Goal: Task Accomplishment & Management: Manage account settings

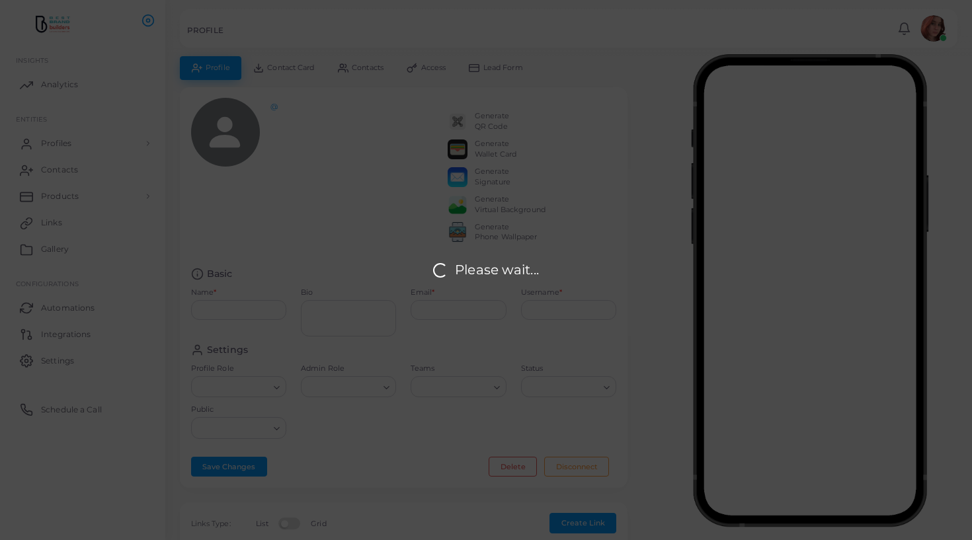
type input "**********"
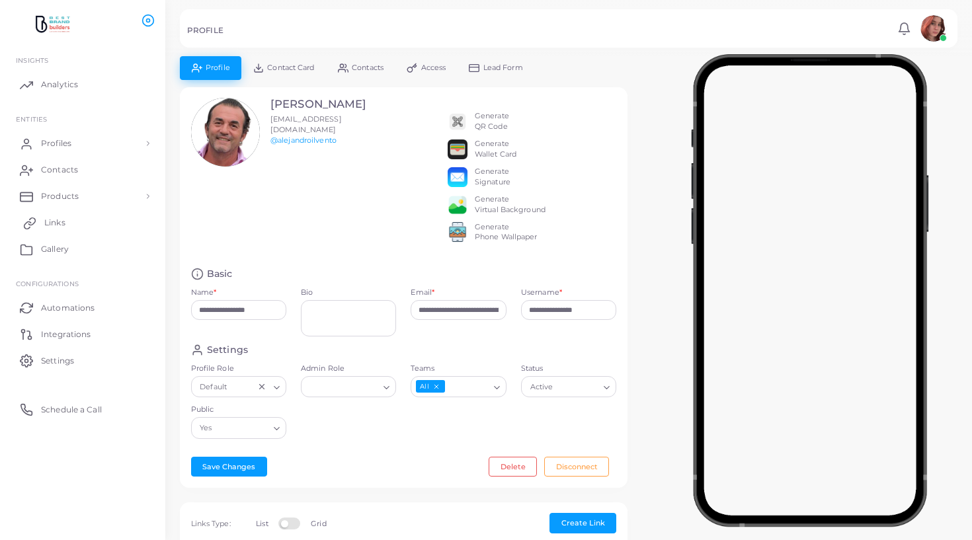
click at [52, 212] on link "Links" at bounding box center [83, 223] width 146 height 26
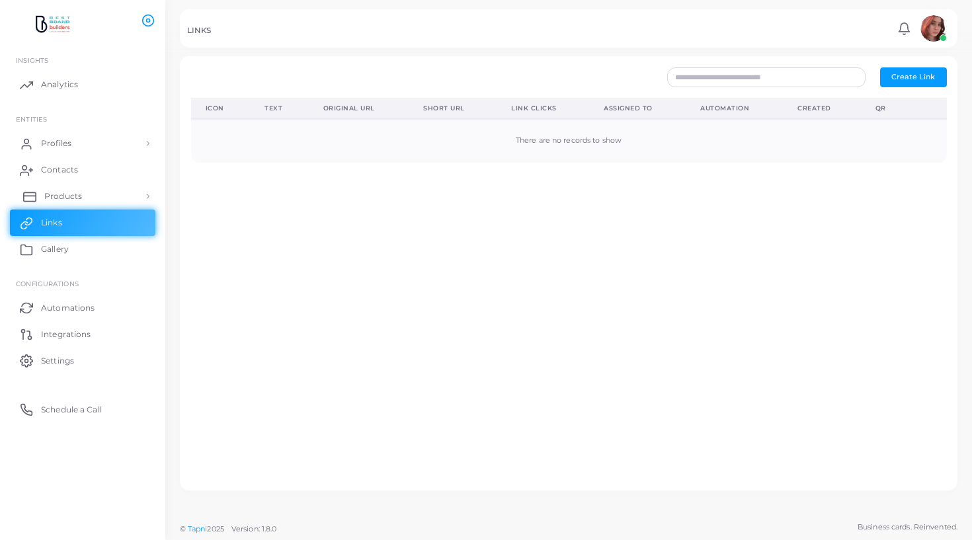
click at [62, 199] on span "Products" at bounding box center [63, 197] width 38 height 12
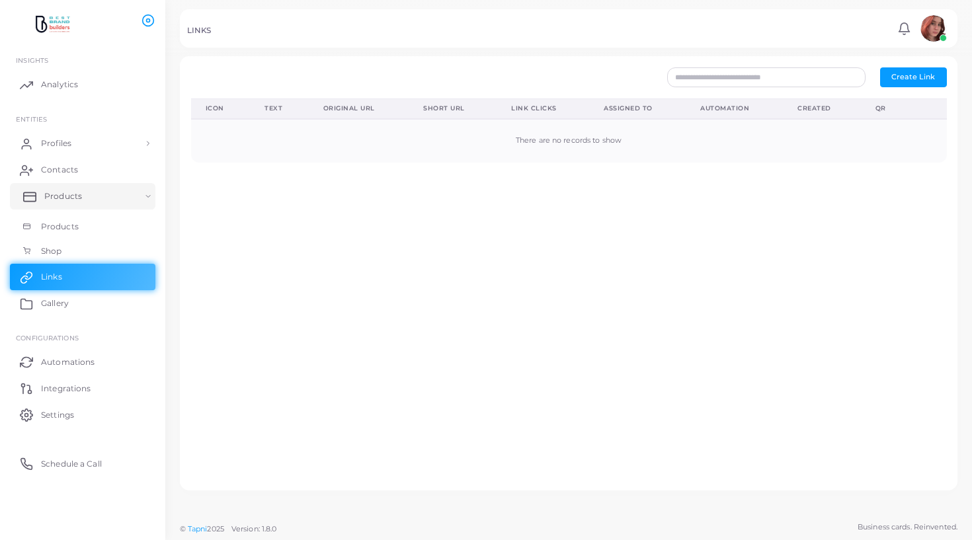
click at [62, 199] on span "Products" at bounding box center [63, 197] width 38 height 12
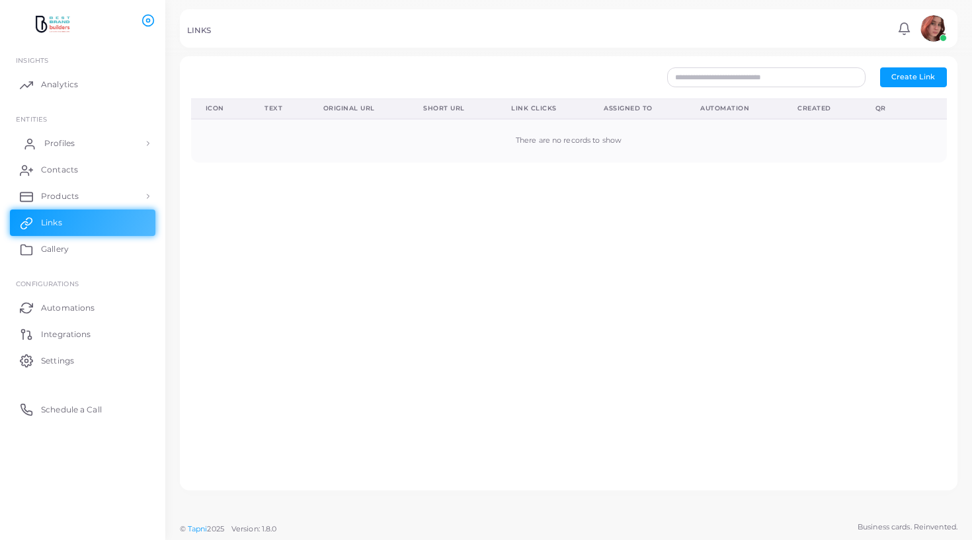
click at [68, 133] on link "Profiles" at bounding box center [83, 143] width 146 height 26
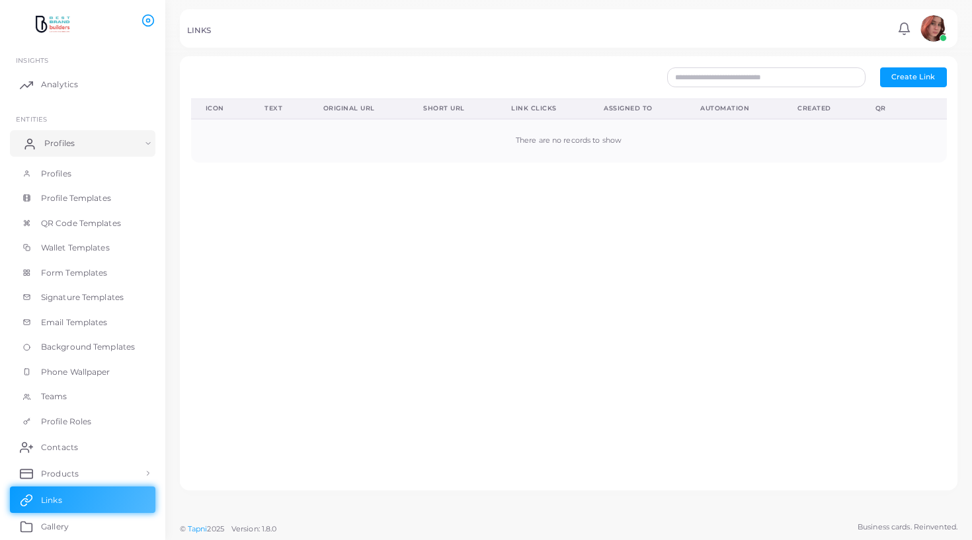
click at [68, 133] on link "Profiles" at bounding box center [83, 143] width 146 height 26
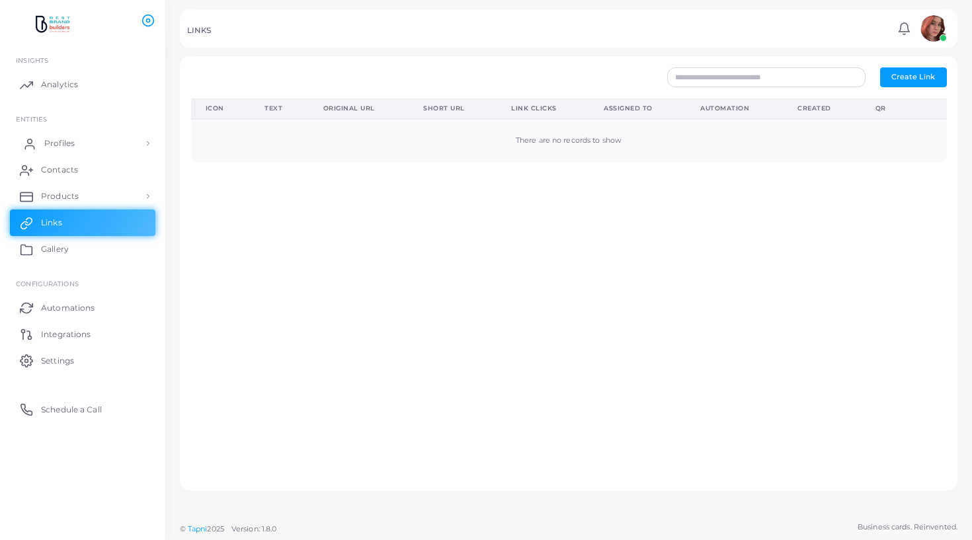
click at [68, 133] on link "Profiles" at bounding box center [83, 143] width 146 height 26
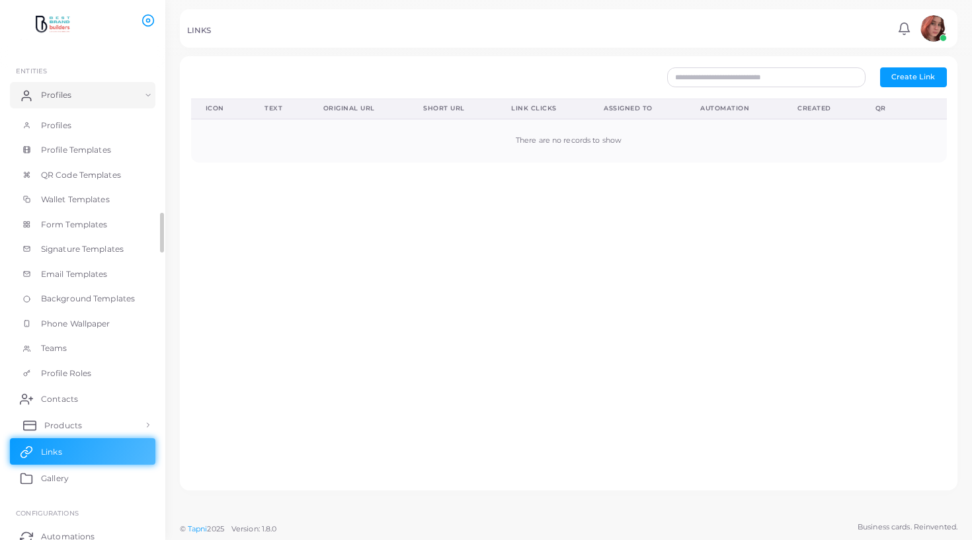
scroll to position [55, 0]
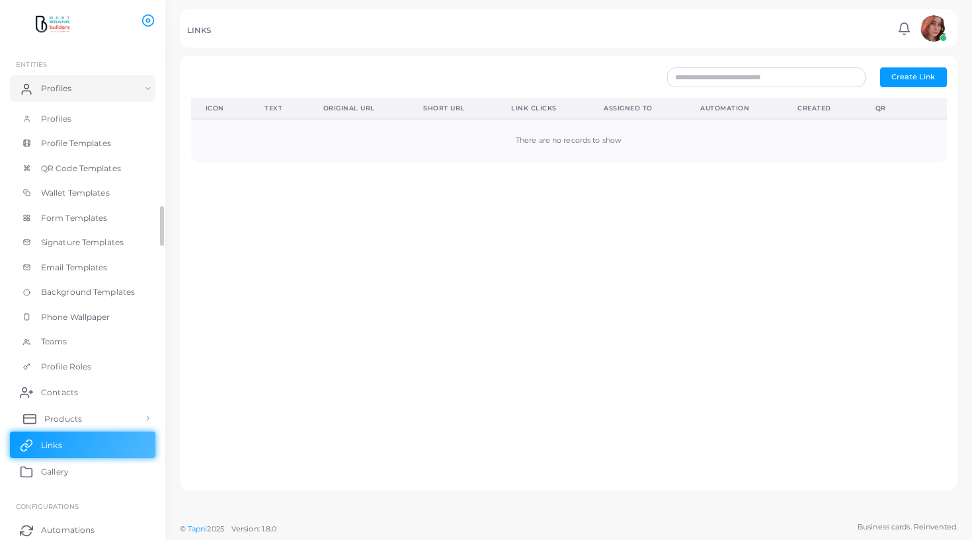
click at [80, 417] on span "Products" at bounding box center [63, 419] width 38 height 12
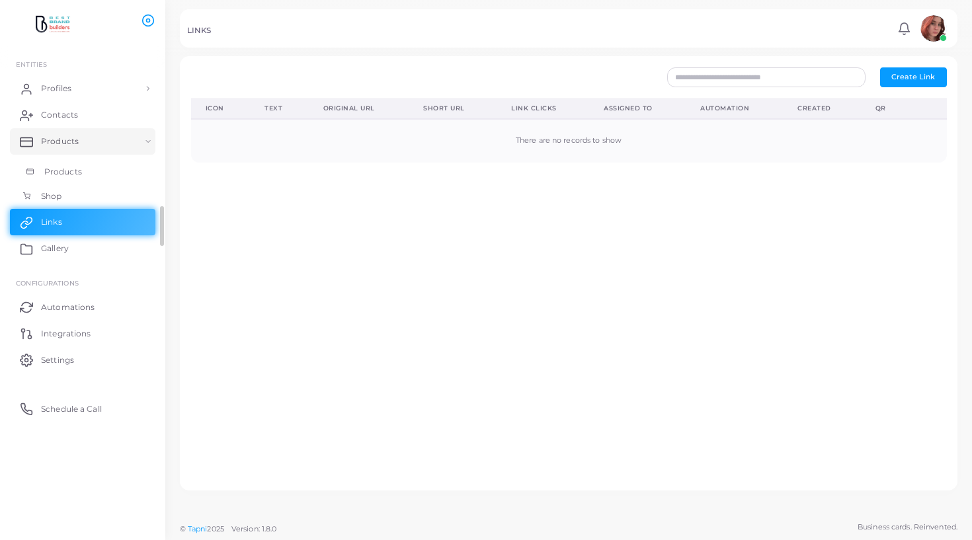
click at [67, 164] on link "Products" at bounding box center [83, 171] width 146 height 25
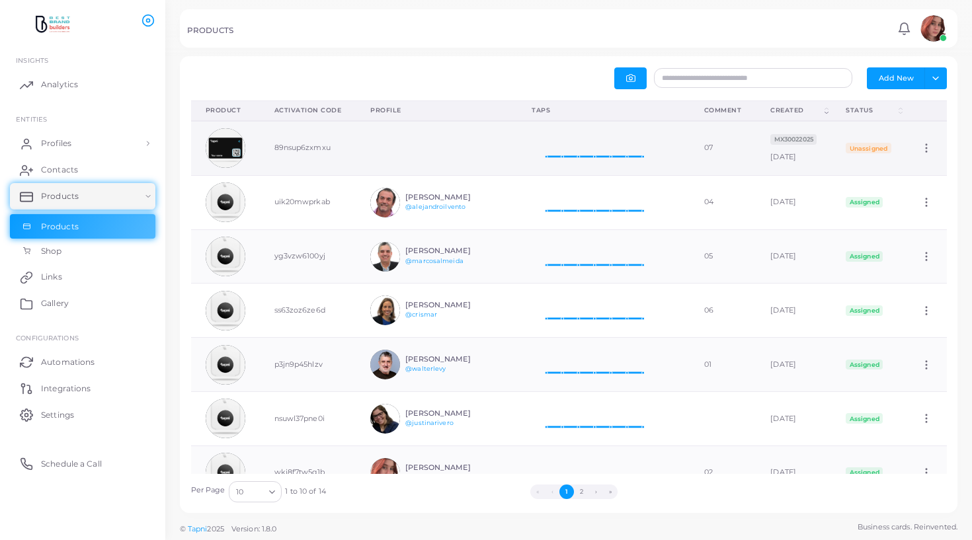
click at [257, 142] on td at bounding box center [225, 148] width 69 height 54
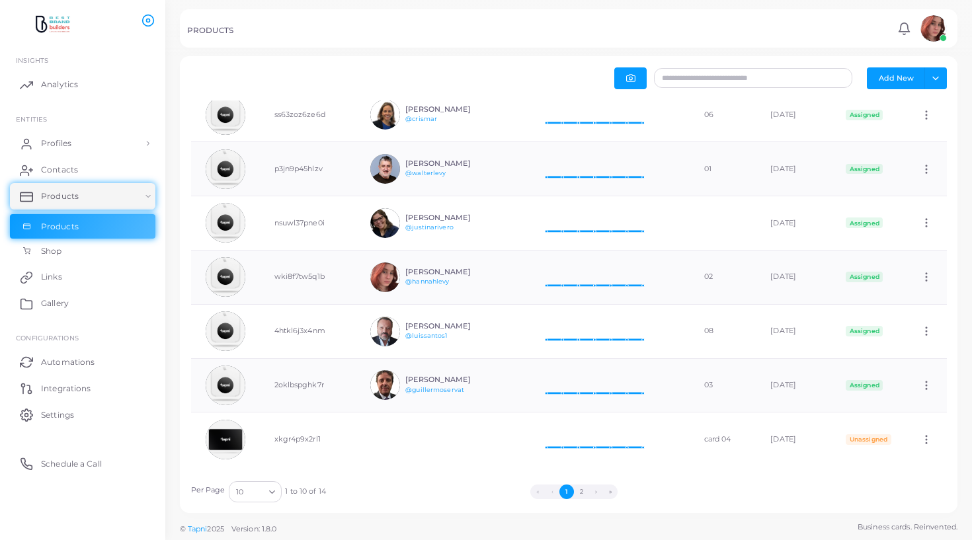
scroll to position [195, 0]
click at [583, 494] on button "2" at bounding box center [581, 492] width 15 height 15
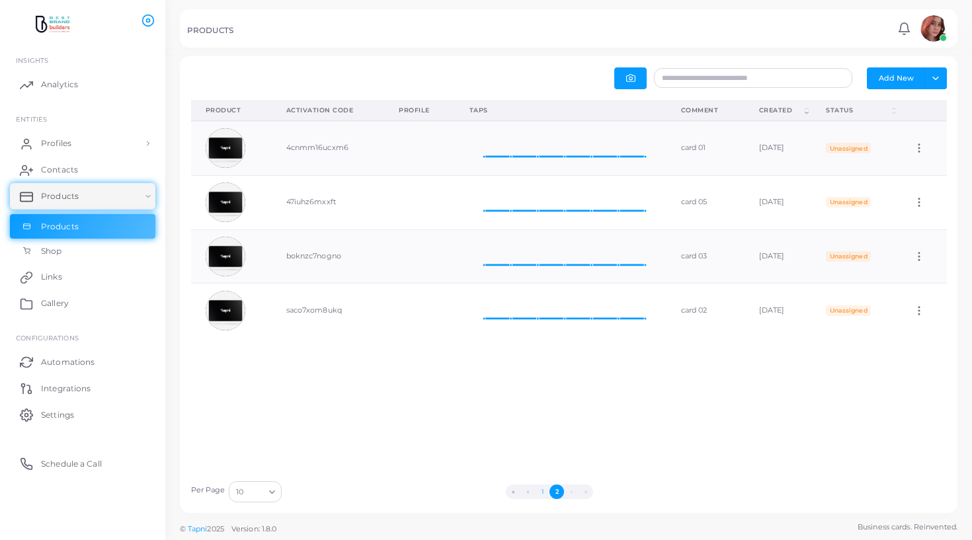
click at [548, 494] on button "1" at bounding box center [542, 492] width 15 height 15
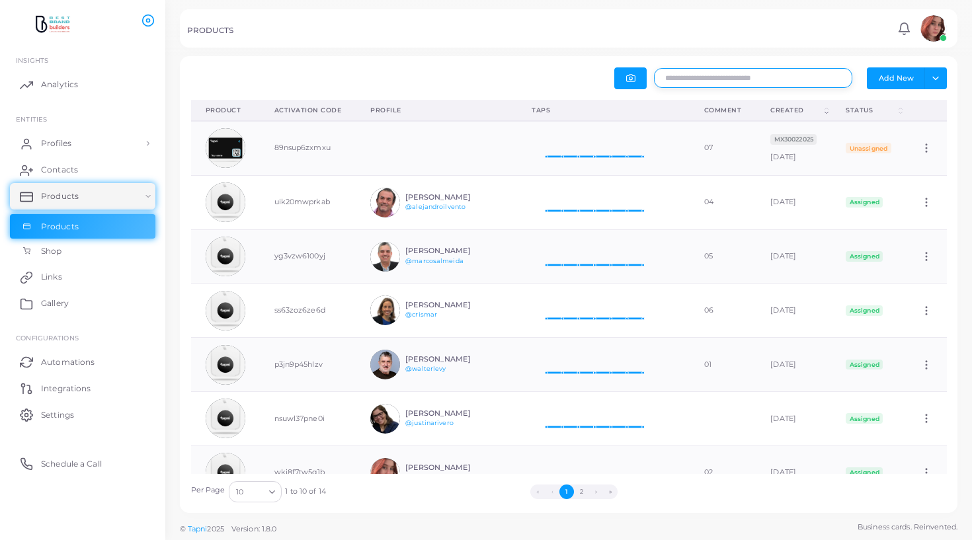
click at [745, 79] on input "text" at bounding box center [753, 78] width 198 height 20
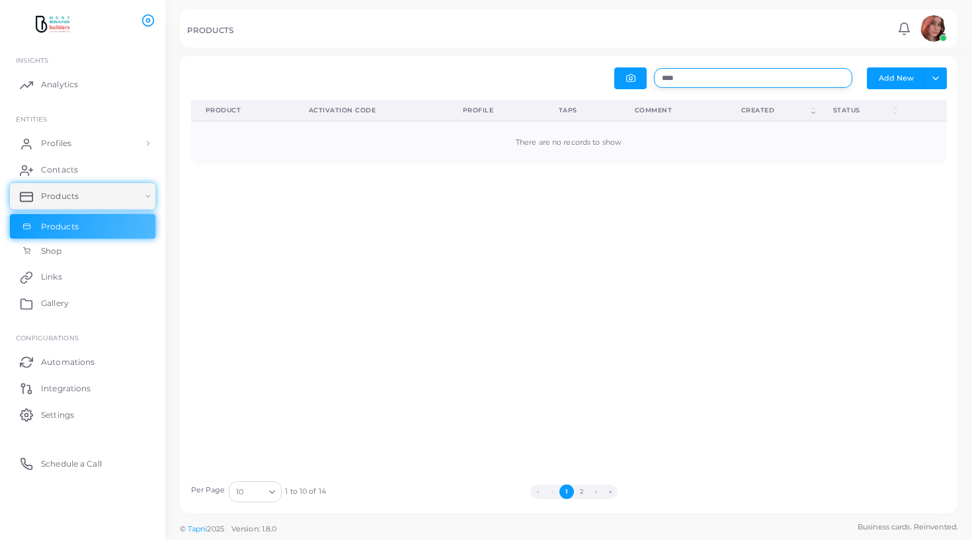
type input "*****"
drag, startPoint x: 704, startPoint y: 73, endPoint x: 576, endPoint y: 70, distance: 127.7
click at [573, 72] on div "***** Add New Toggle dropdown Export to XLSX" at bounding box center [762, 78] width 386 height 22
drag, startPoint x: 695, startPoint y: 81, endPoint x: 632, endPoint y: 80, distance: 62.8
click at [632, 80] on div "***** Add New Toggle dropdown Export to XLSX" at bounding box center [762, 78] width 386 height 22
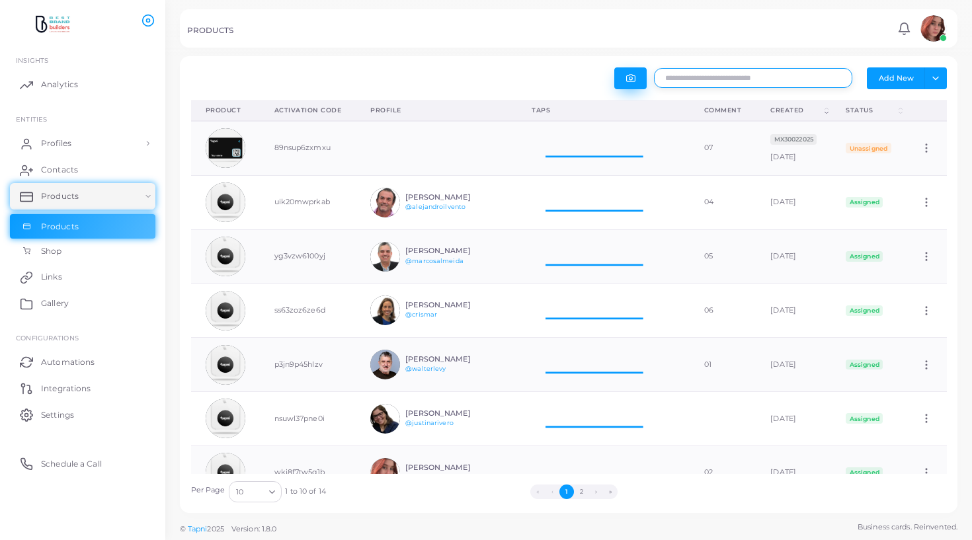
scroll to position [54, 147]
click at [628, 71] on button "button" at bounding box center [631, 78] width 32 height 22
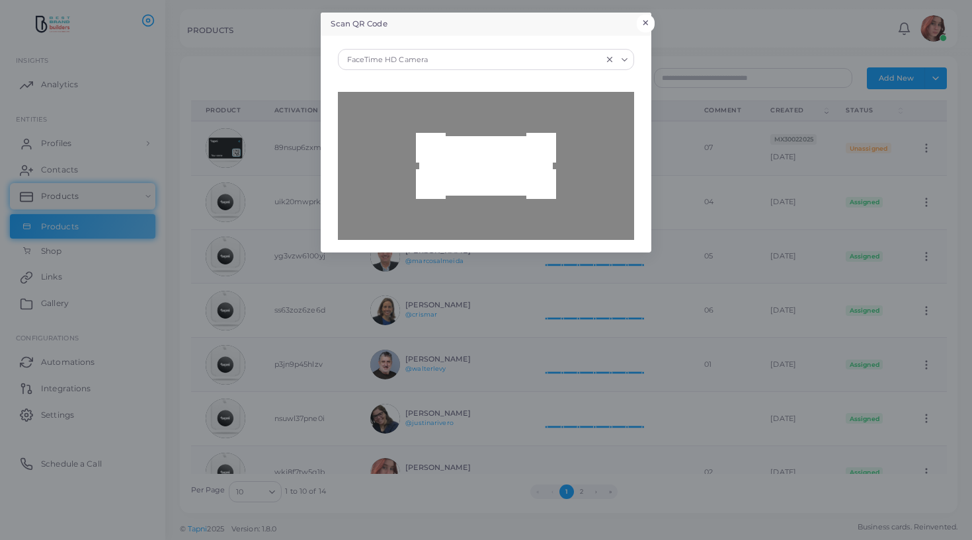
click at [647, 21] on button "×" at bounding box center [646, 23] width 18 height 17
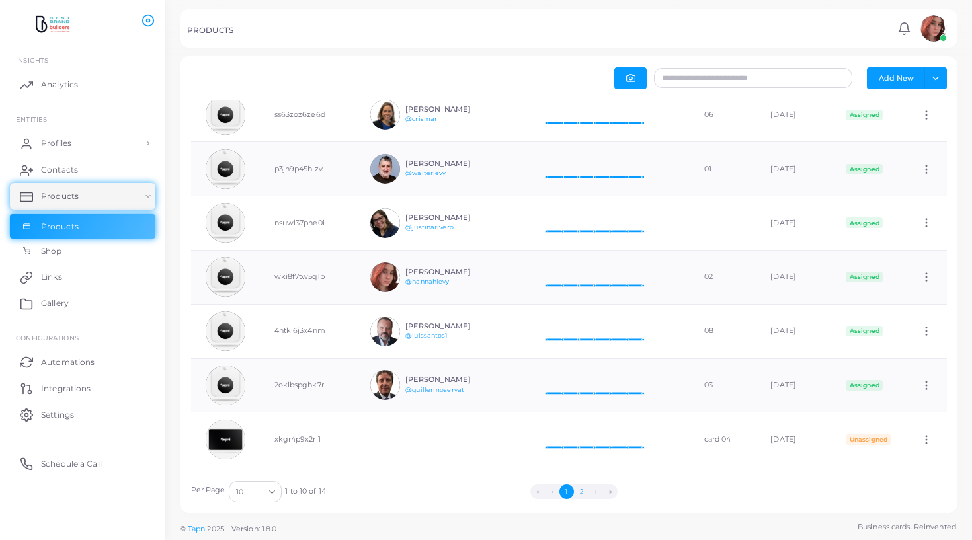
scroll to position [195, 0]
click at [579, 491] on button "2" at bounding box center [581, 492] width 15 height 15
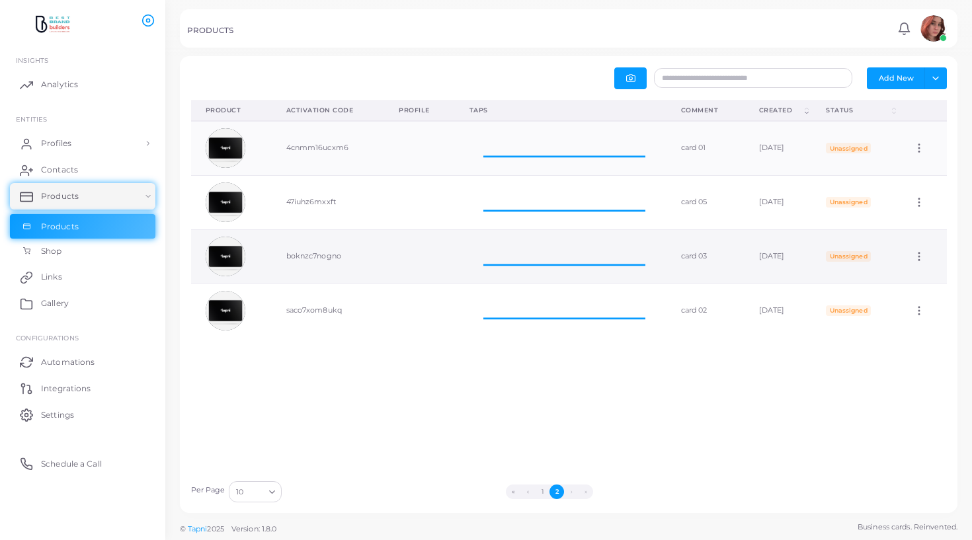
scroll to position [1, 1]
click at [546, 489] on button "1" at bounding box center [542, 492] width 15 height 15
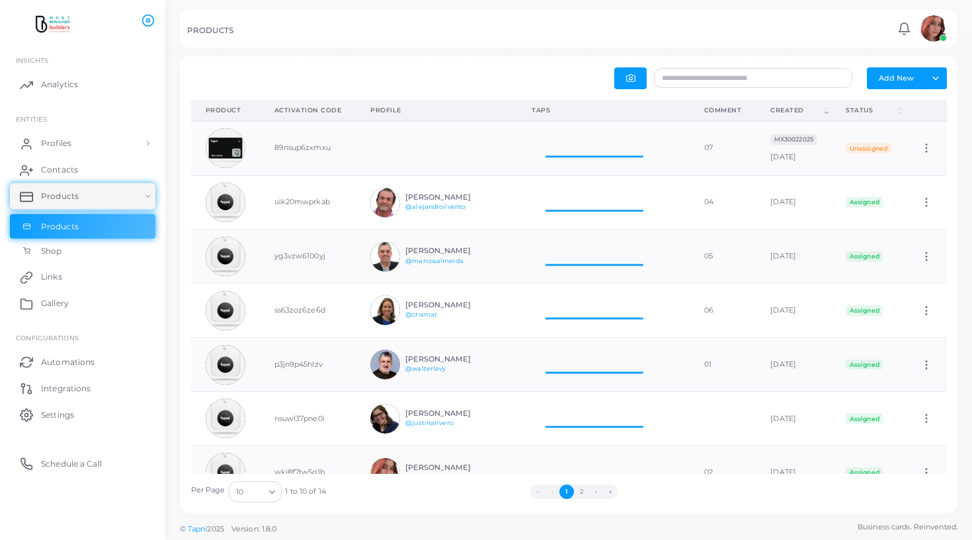
scroll to position [54, 147]
click at [579, 492] on button "2" at bounding box center [581, 492] width 15 height 15
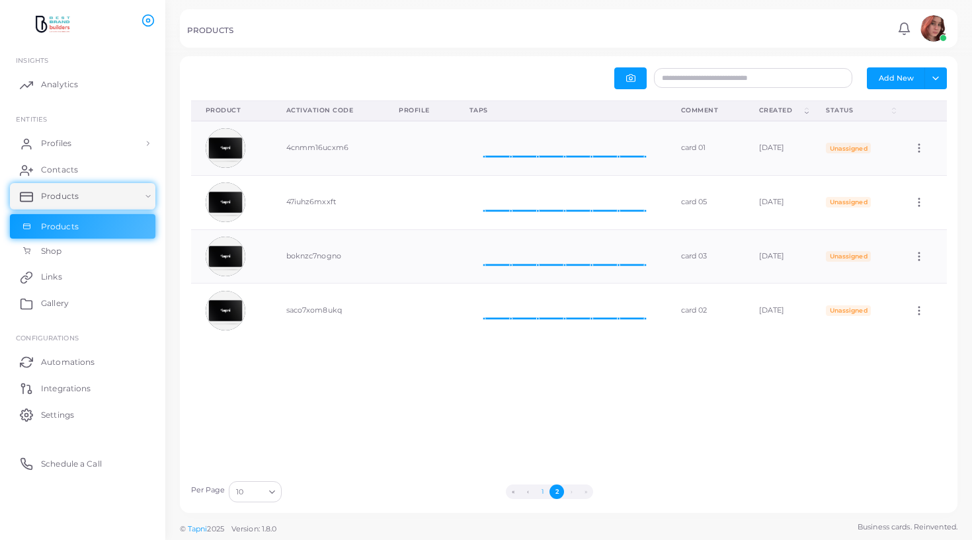
click at [546, 493] on button "1" at bounding box center [542, 492] width 15 height 15
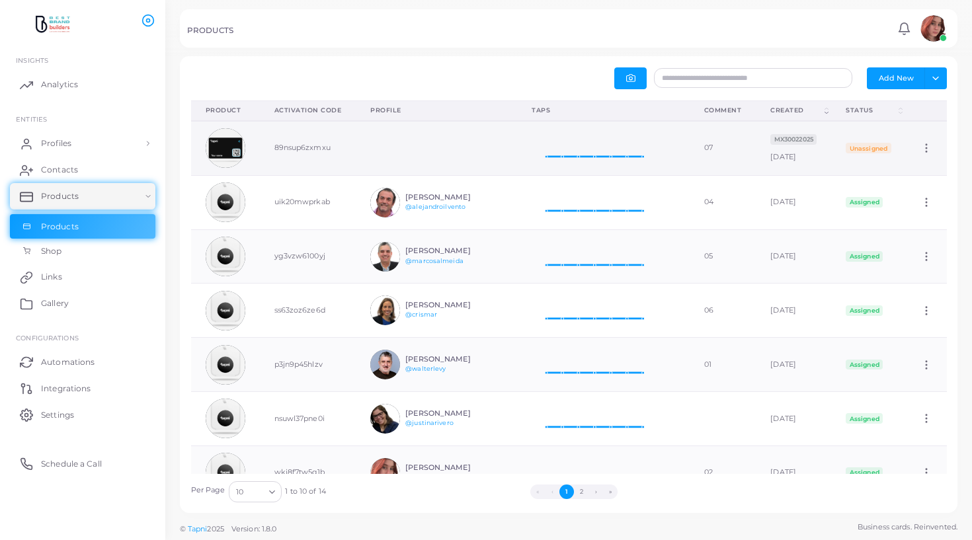
click at [931, 147] on icon at bounding box center [927, 148] width 12 height 12
click at [236, 151] on img at bounding box center [226, 148] width 40 height 40
click at [931, 143] on icon at bounding box center [927, 148] width 12 height 12
click at [930, 154] on link "Edit" at bounding box center [919, 159] width 71 height 18
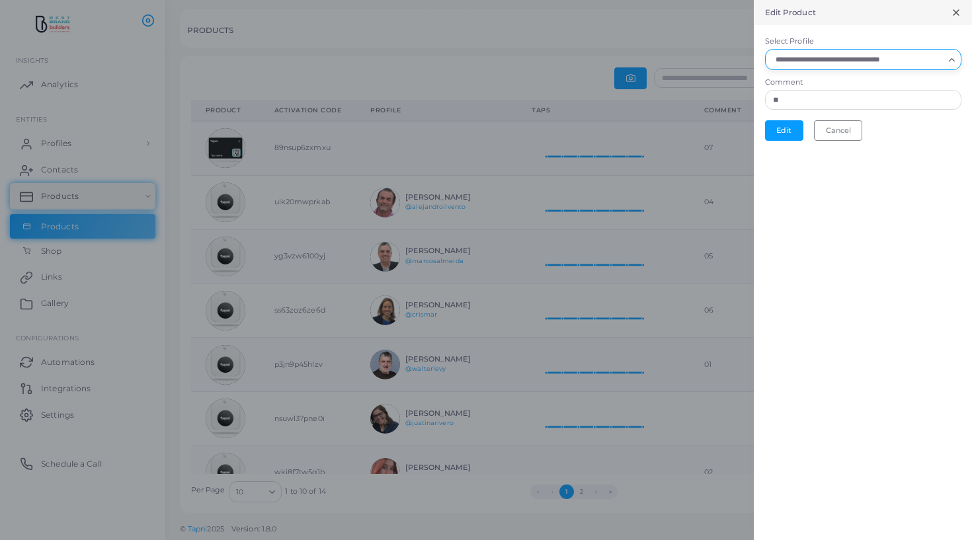
click at [836, 58] on input "Select Profile" at bounding box center [857, 59] width 173 height 15
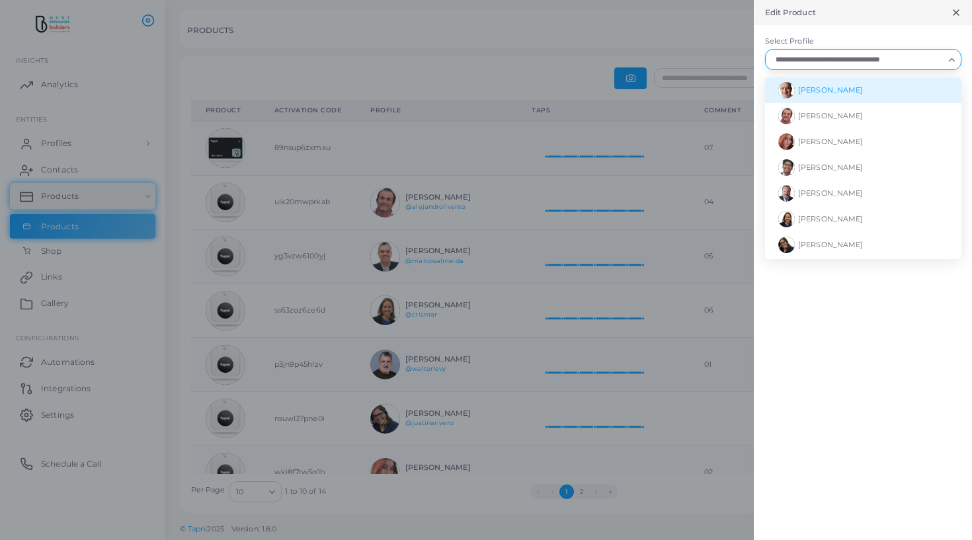
click at [837, 85] on span "[PERSON_NAME]" at bounding box center [830, 89] width 65 height 9
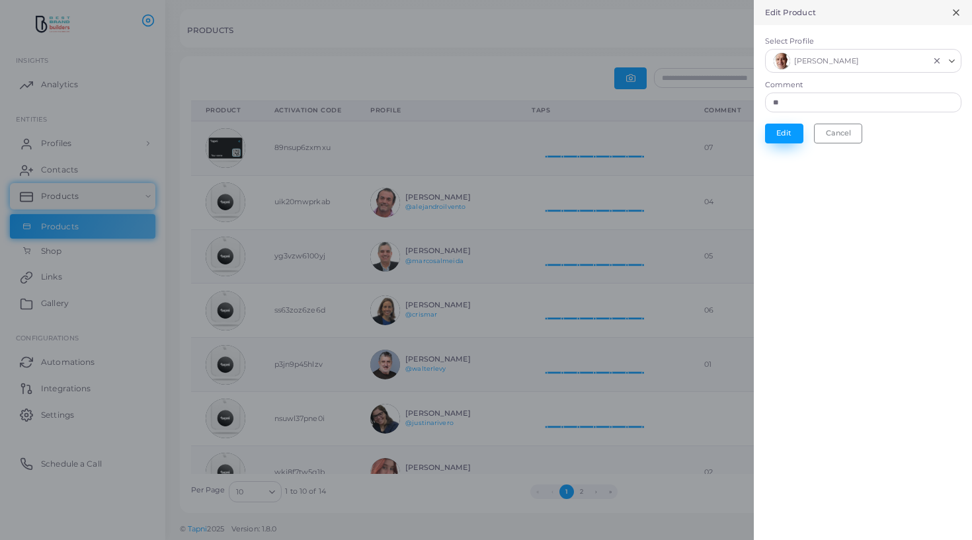
click at [785, 130] on button "Edit" at bounding box center [784, 134] width 38 height 20
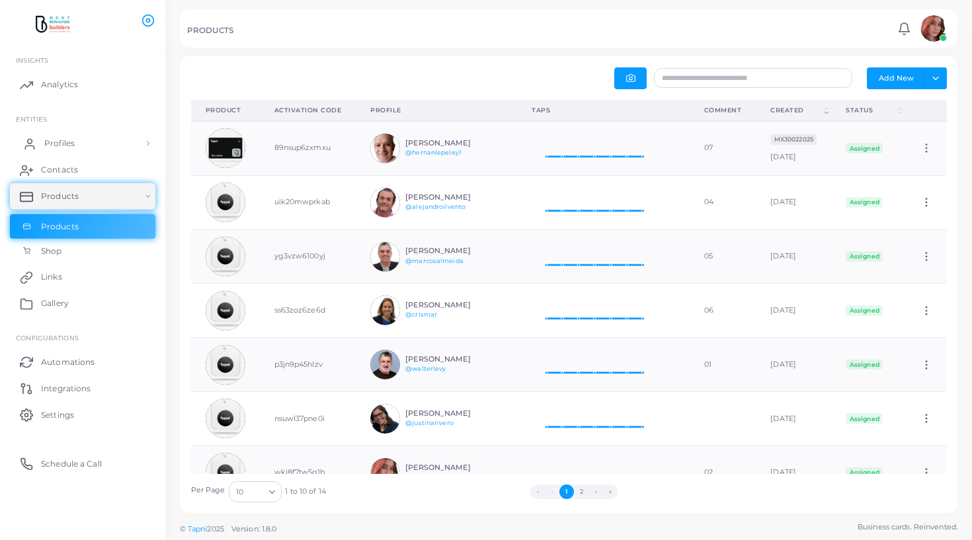
click at [62, 142] on span "Profiles" at bounding box center [59, 144] width 30 height 12
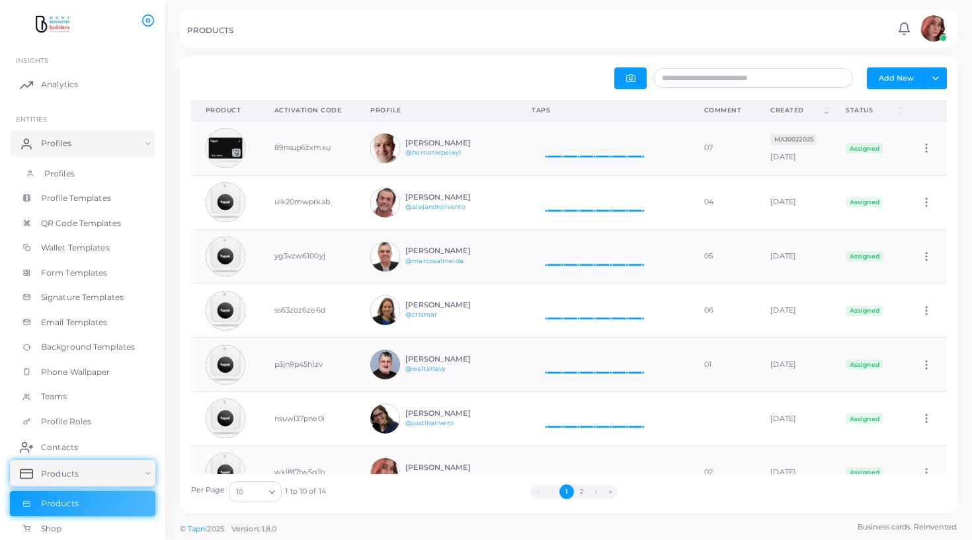
click at [60, 169] on span "Profiles" at bounding box center [59, 174] width 30 height 12
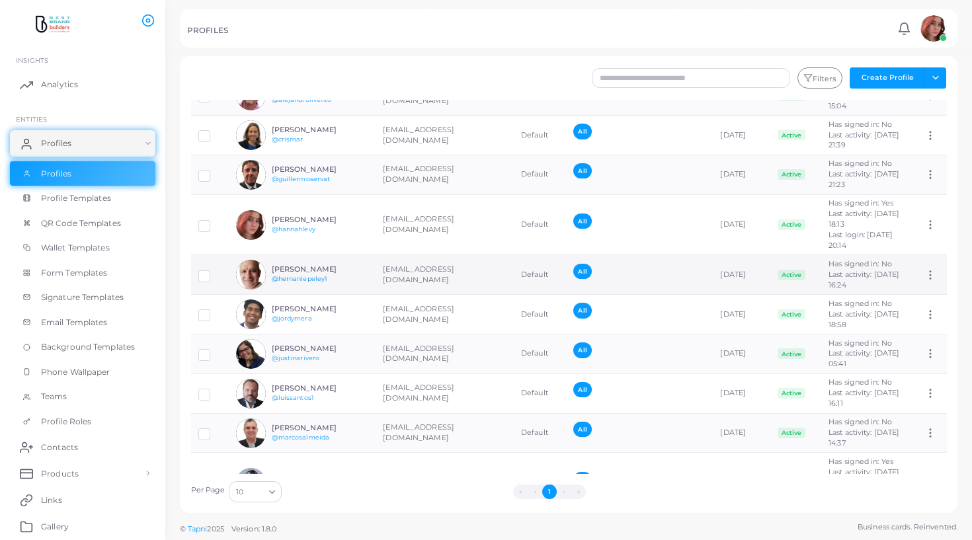
click at [293, 282] on link "@hernanlepeley1" at bounding box center [300, 278] width 56 height 7
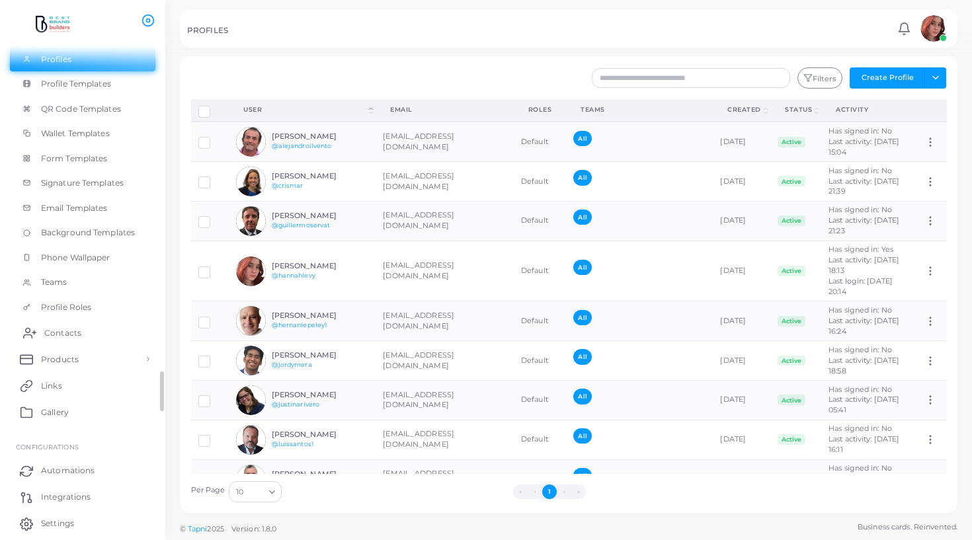
scroll to position [116, 0]
click at [67, 357] on span "Products" at bounding box center [63, 359] width 38 height 12
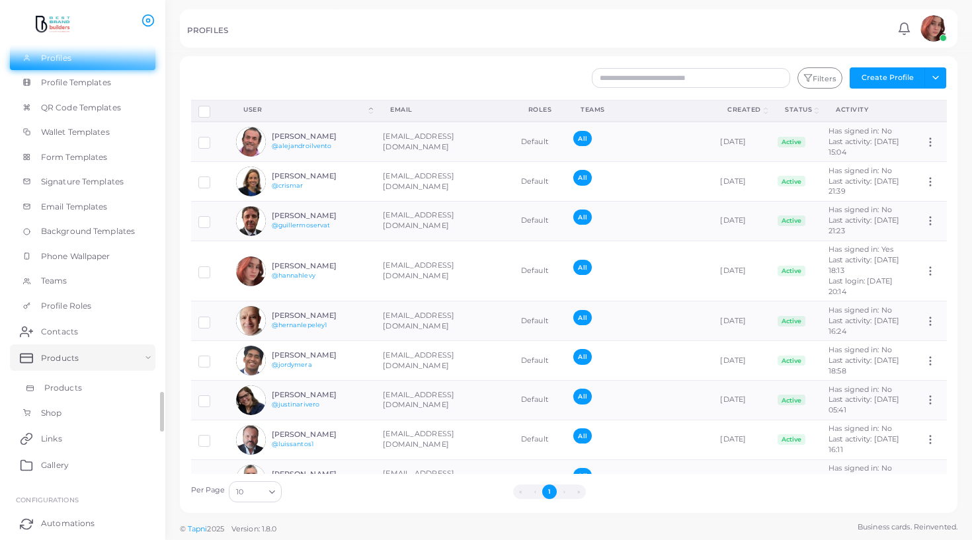
click at [64, 377] on link "Products" at bounding box center [83, 388] width 146 height 25
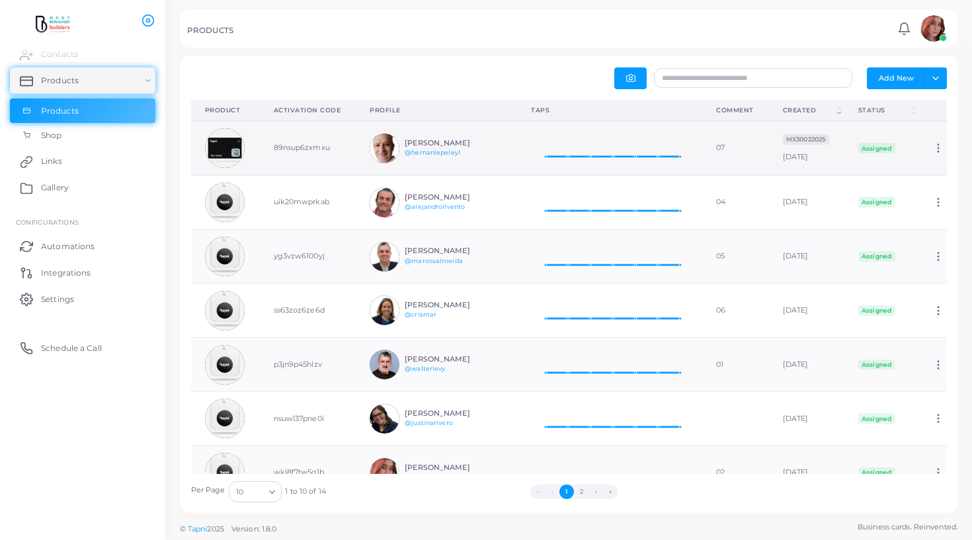
click at [896, 153] on span "Assigned" at bounding box center [877, 148] width 37 height 11
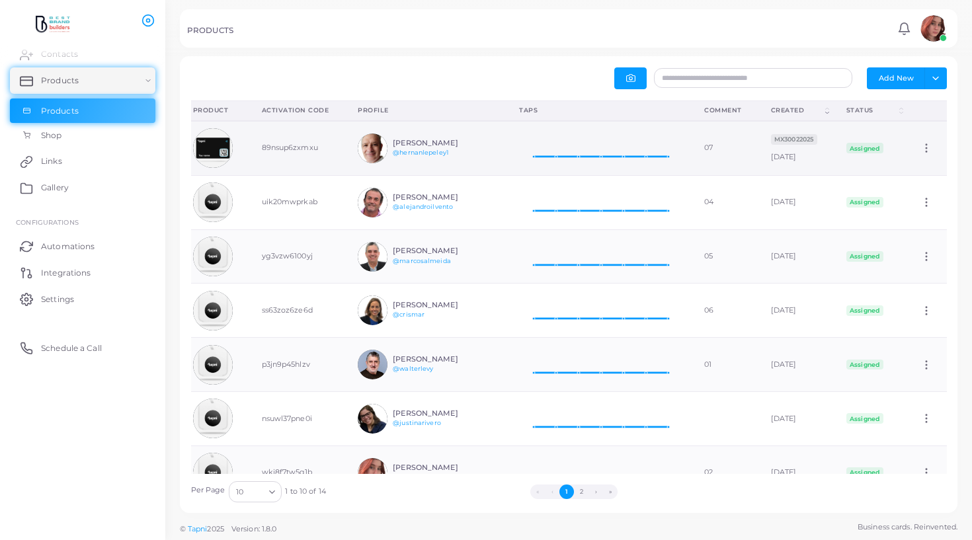
scroll to position [0, 38]
click at [927, 148] on circle at bounding box center [926, 148] width 1 height 1
click at [925, 141] on td "Edit" at bounding box center [926, 148] width 41 height 54
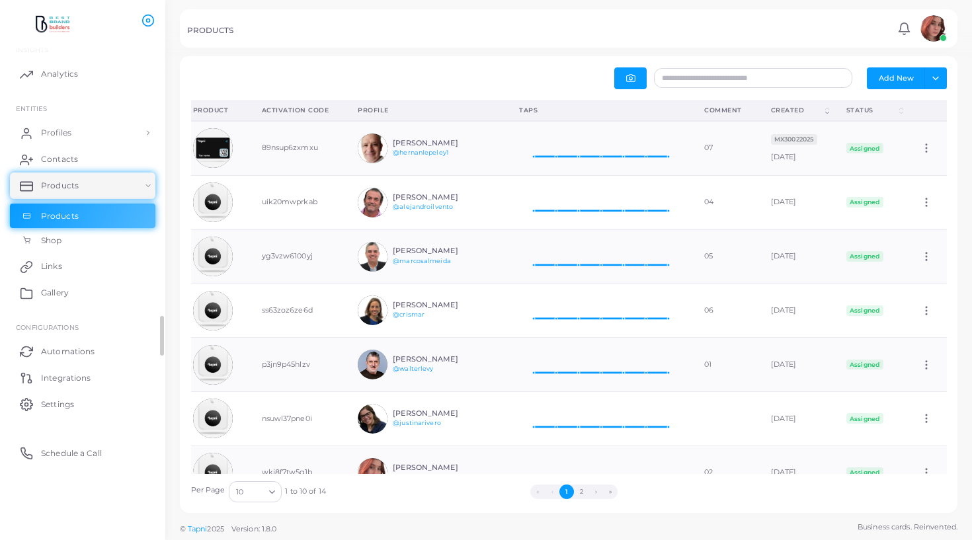
scroll to position [0, 0]
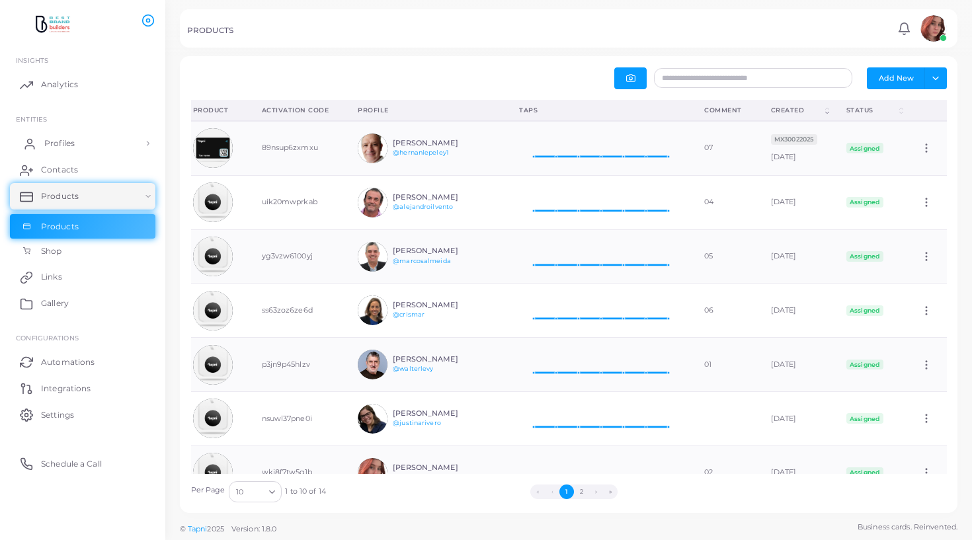
click at [55, 141] on span "Profiles" at bounding box center [59, 144] width 30 height 12
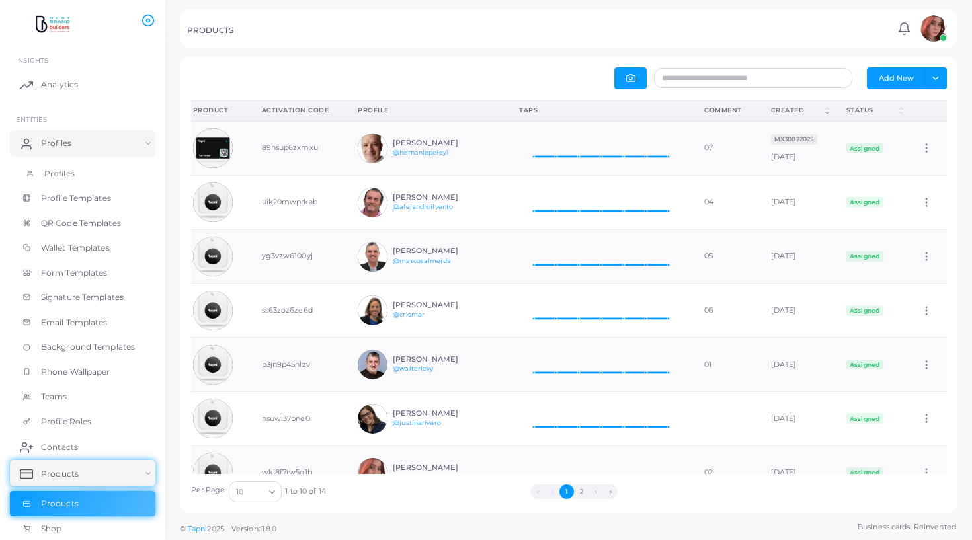
click at [56, 177] on span "Profiles" at bounding box center [59, 174] width 30 height 12
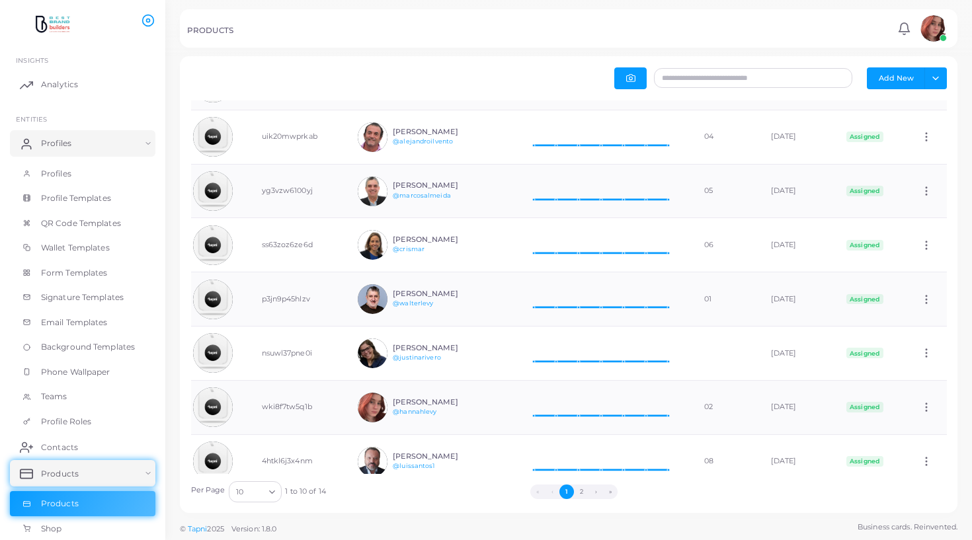
scroll to position [69, 0]
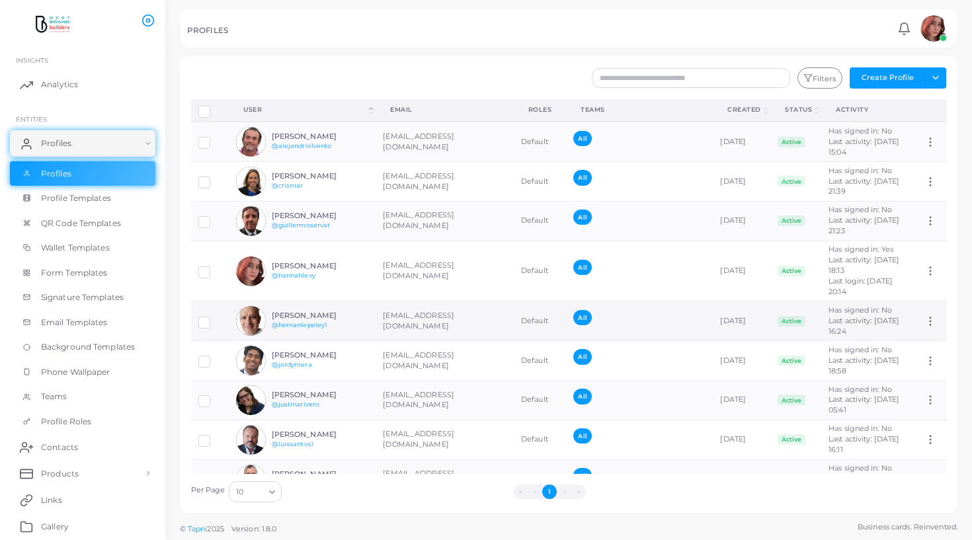
click at [255, 336] on img at bounding box center [251, 321] width 30 height 30
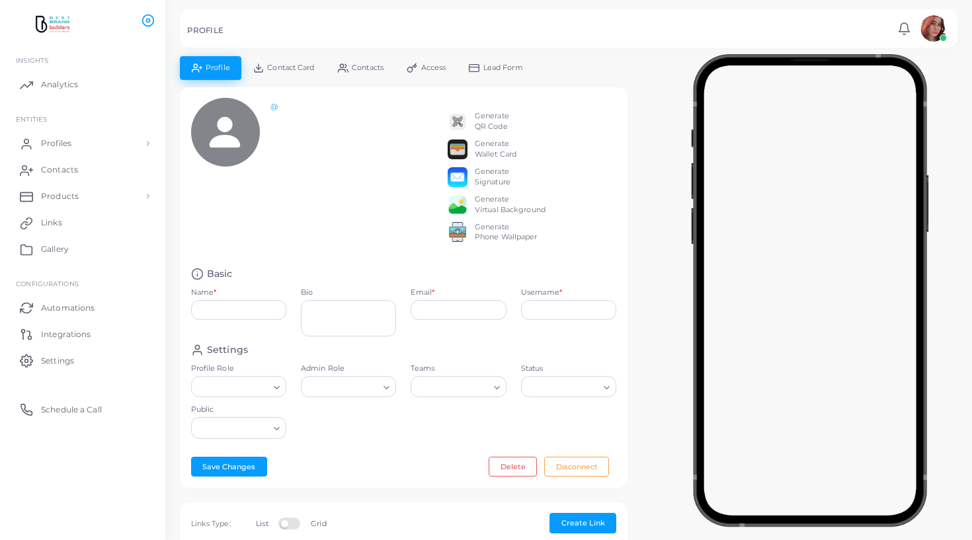
type input "**********"
type textarea "**********"
type input "**********"
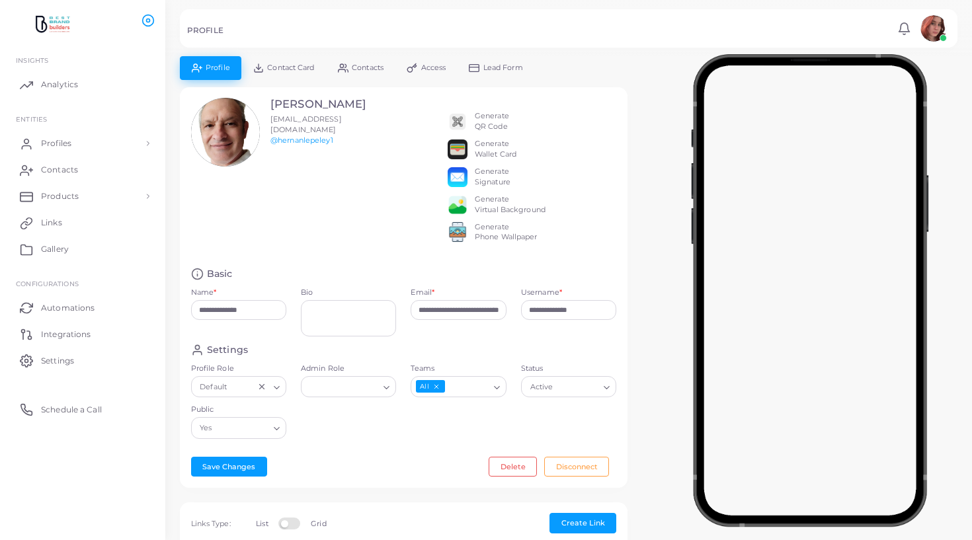
click at [275, 71] on span "Contact Card" at bounding box center [290, 67] width 47 height 7
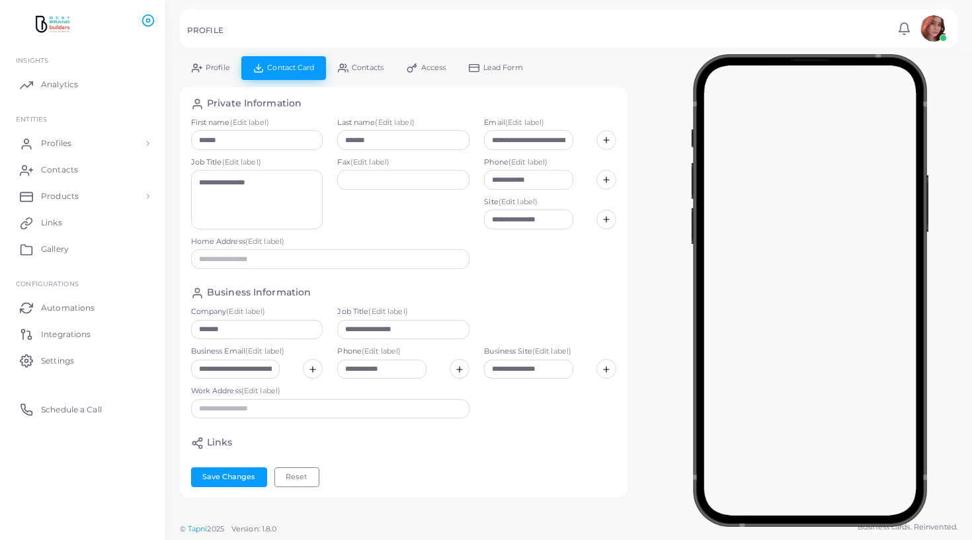
click at [214, 74] on link "Profile" at bounding box center [211, 67] width 62 height 23
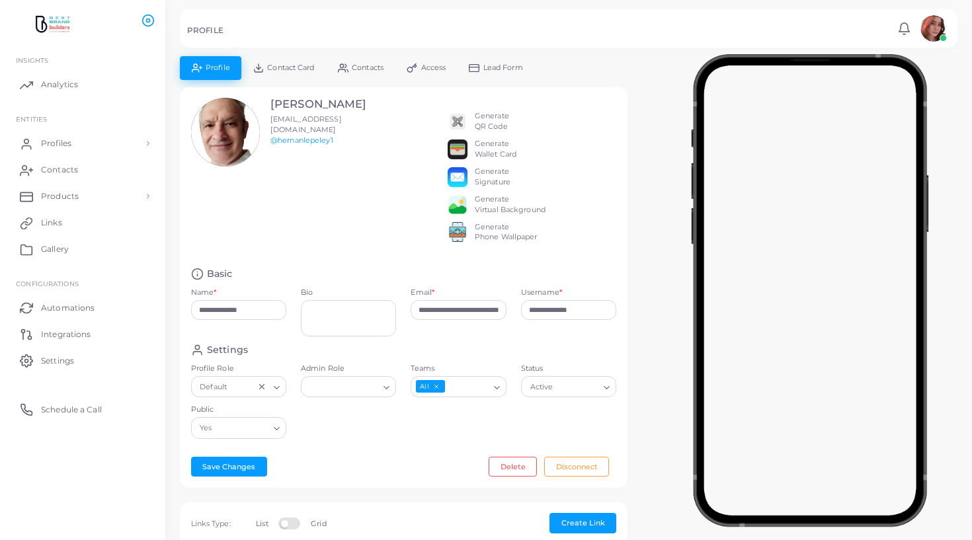
click at [366, 79] on link "Contacts" at bounding box center [360, 67] width 69 height 23
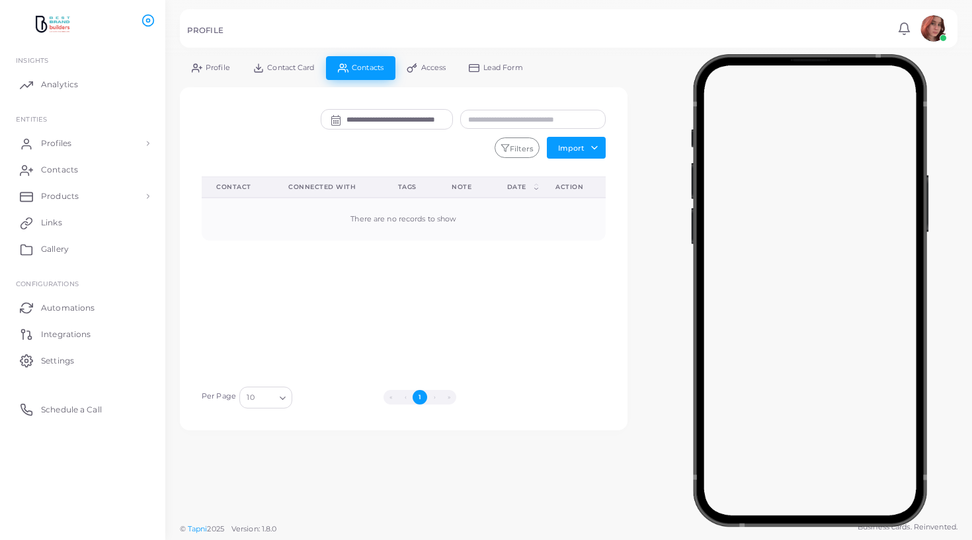
click at [284, 64] on span "Contact Card" at bounding box center [290, 67] width 47 height 7
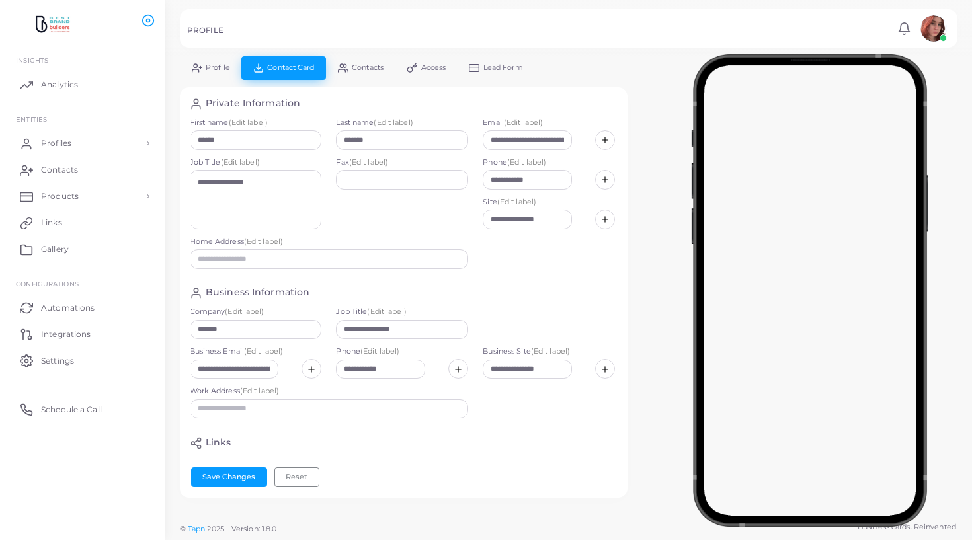
scroll to position [0, 1]
click at [226, 75] on link "Profile" at bounding box center [211, 67] width 62 height 23
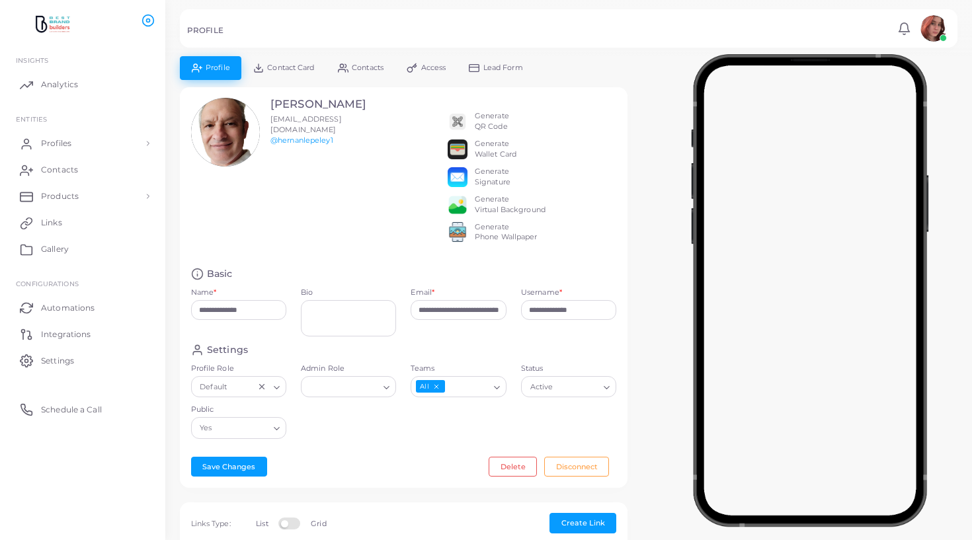
click at [241, 26] on div "PROFILE" at bounding box center [540, 32] width 706 height 13
click at [482, 118] on div "Generate QR Code" at bounding box center [492, 121] width 34 height 21
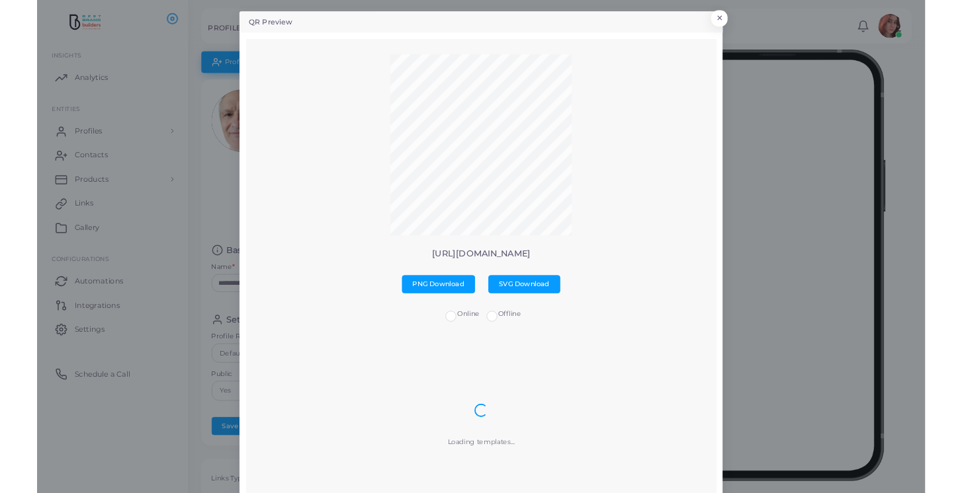
scroll to position [4, 0]
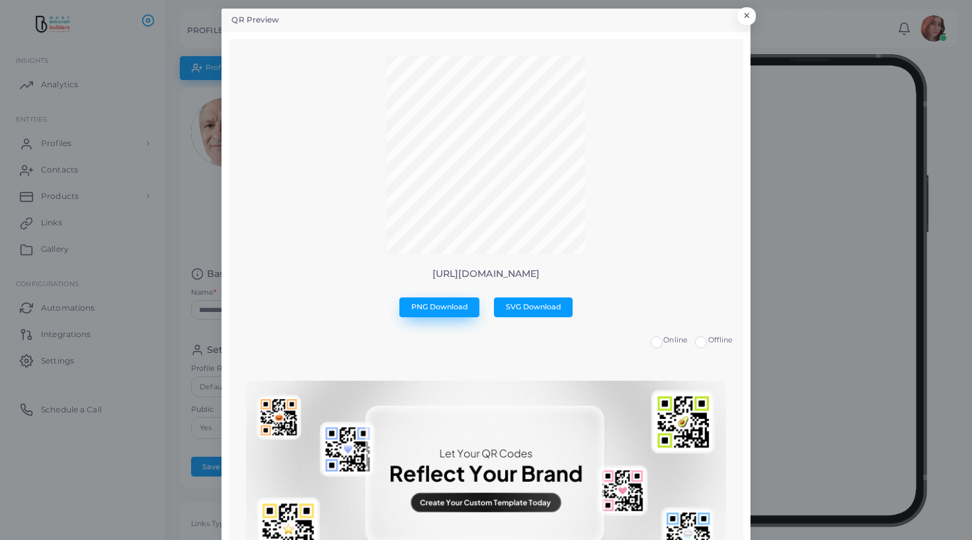
click at [450, 311] on button "PNG Download" at bounding box center [440, 308] width 80 height 20
click at [747, 12] on button "×" at bounding box center [745, 19] width 18 height 17
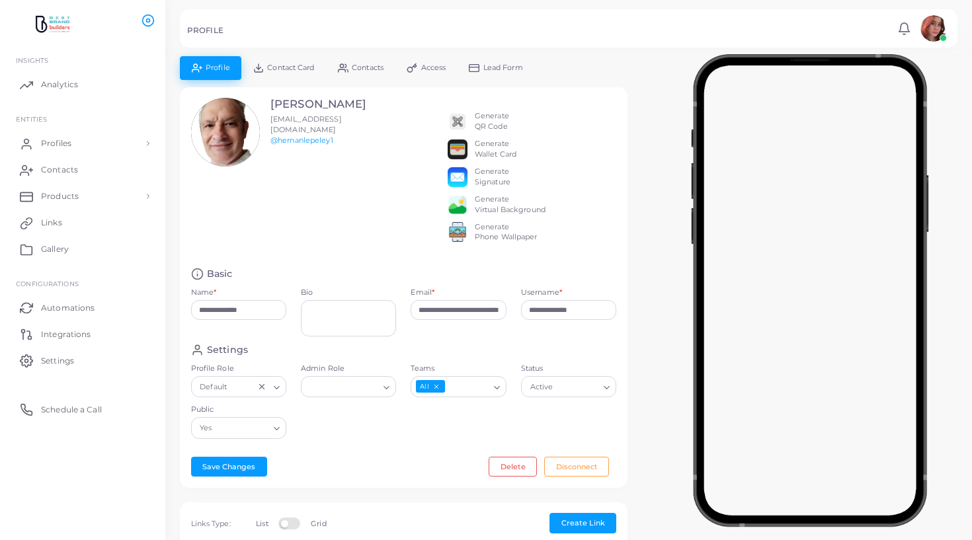
click at [504, 150] on div "Generate Wallet Card" at bounding box center [496, 149] width 42 height 21
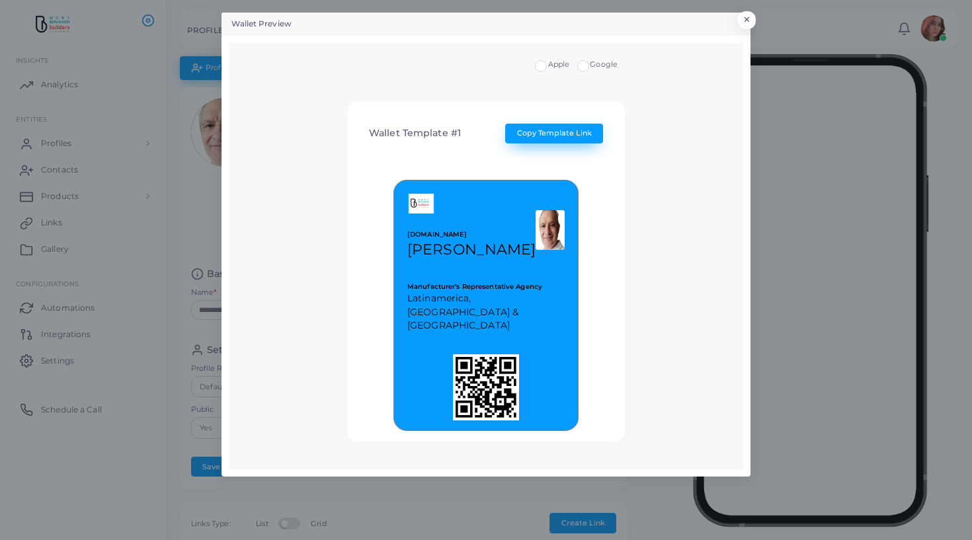
click at [527, 136] on span "Copy Template Link" at bounding box center [554, 132] width 75 height 9
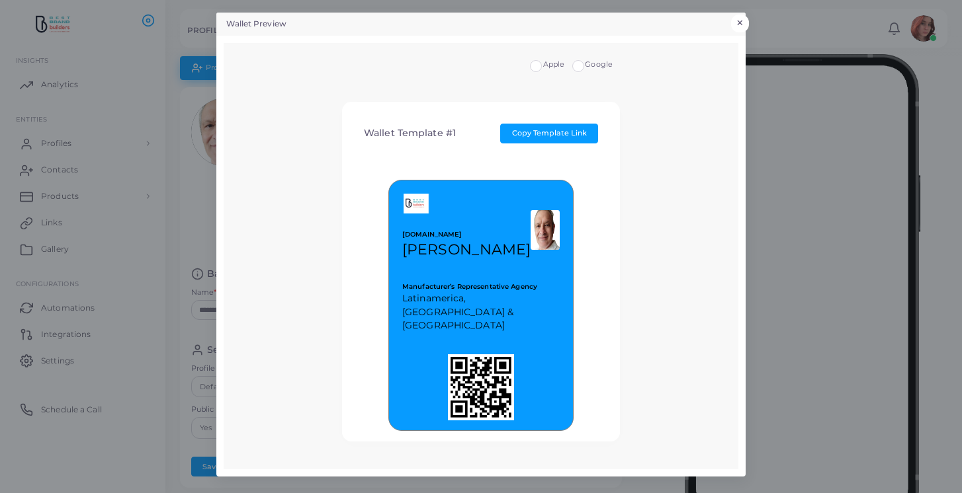
click at [745, 26] on button "×" at bounding box center [740, 23] width 18 height 17
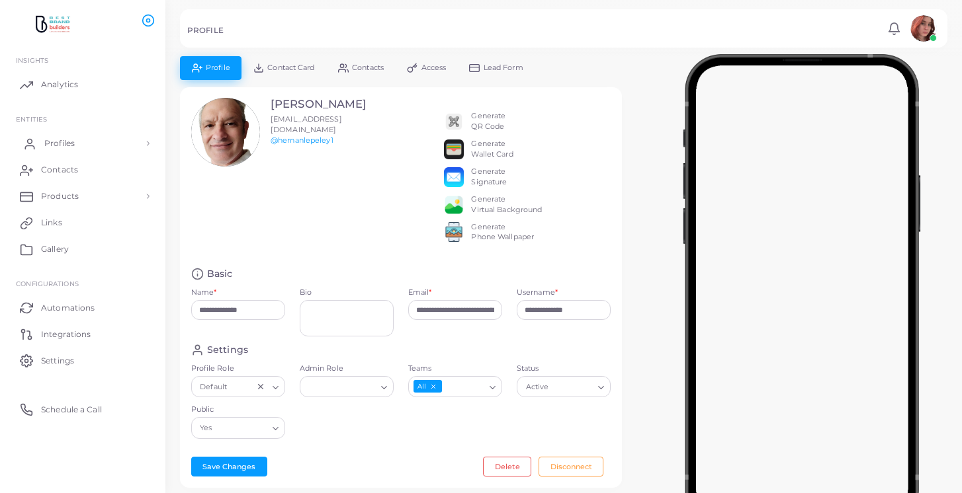
click at [63, 145] on span "Profiles" at bounding box center [59, 144] width 30 height 12
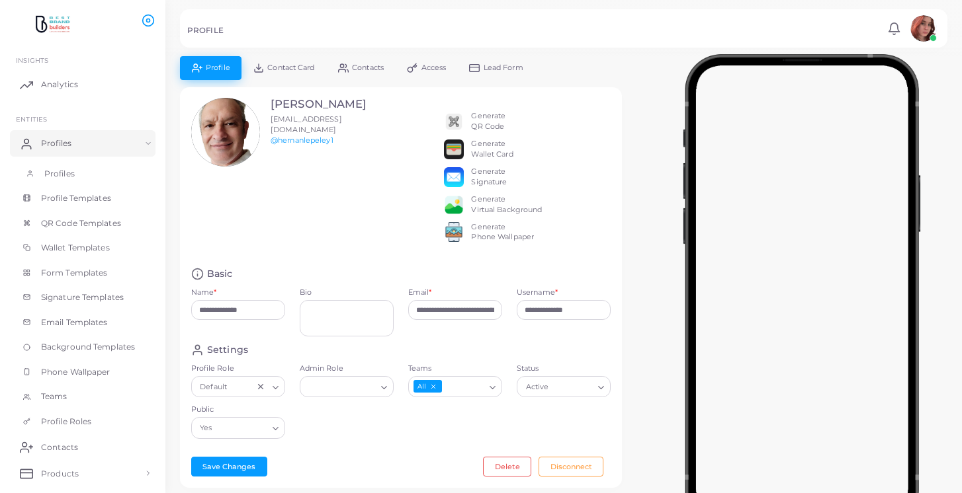
click at [67, 178] on link "Profiles" at bounding box center [83, 173] width 146 height 25
